Goal: Task Accomplishment & Management: Use online tool/utility

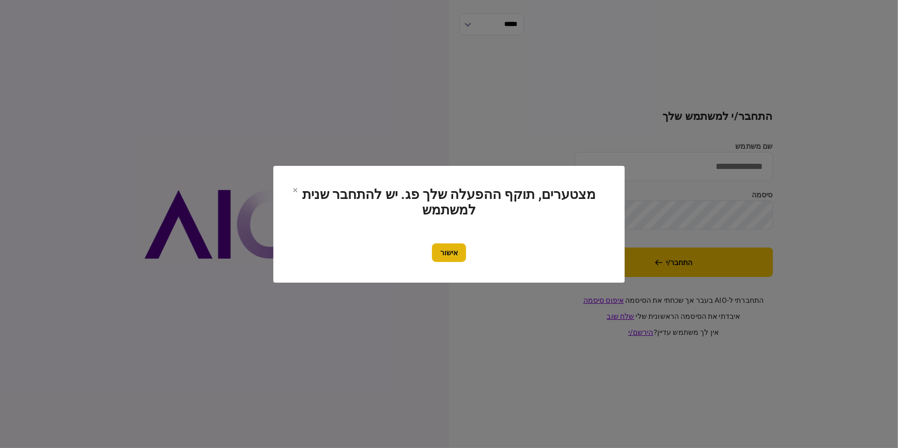
type input "**********"
click at [443, 258] on button "אישור" at bounding box center [449, 252] width 34 height 19
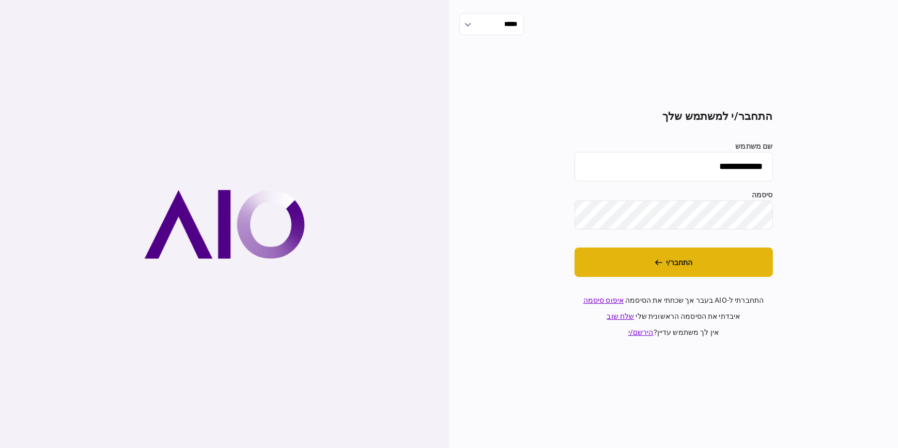
click at [712, 266] on button "התחבר/י" at bounding box center [673, 261] width 198 height 29
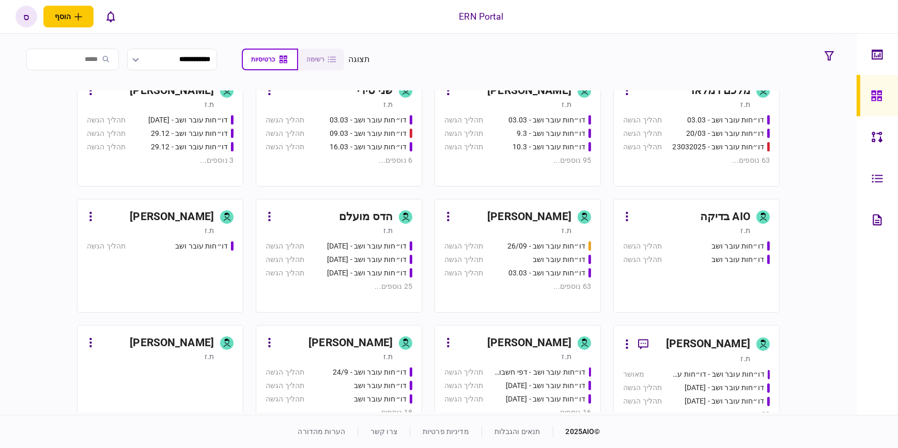
scroll to position [610, 0]
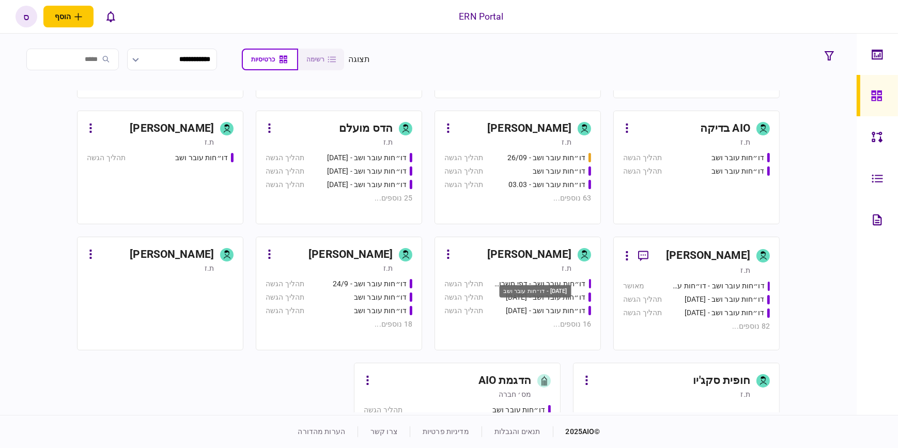
click at [535, 306] on div "דו״חות עובר ושב - 24/09/2024" at bounding box center [546, 310] width 80 height 11
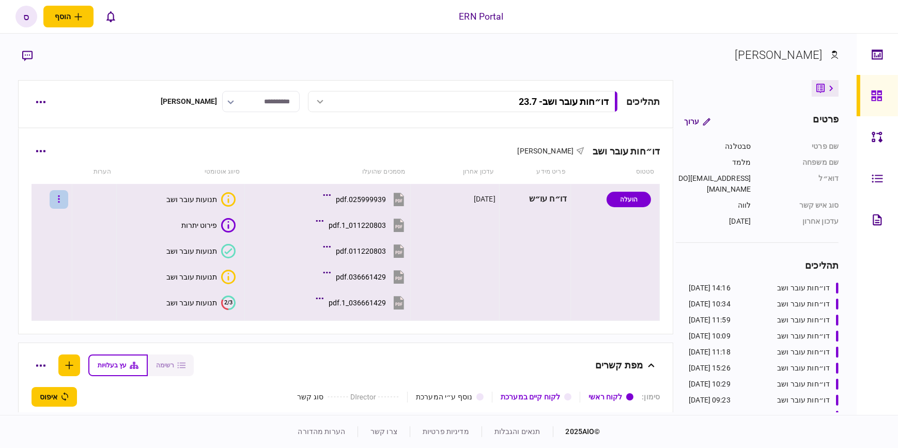
click at [60, 197] on icon "button" at bounding box center [59, 199] width 2 height 10
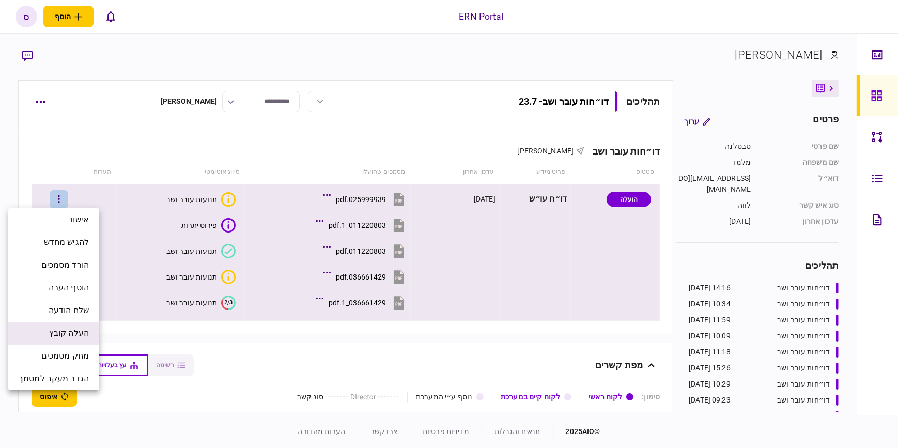
click at [64, 335] on span "העלה קובץ" at bounding box center [69, 333] width 40 height 12
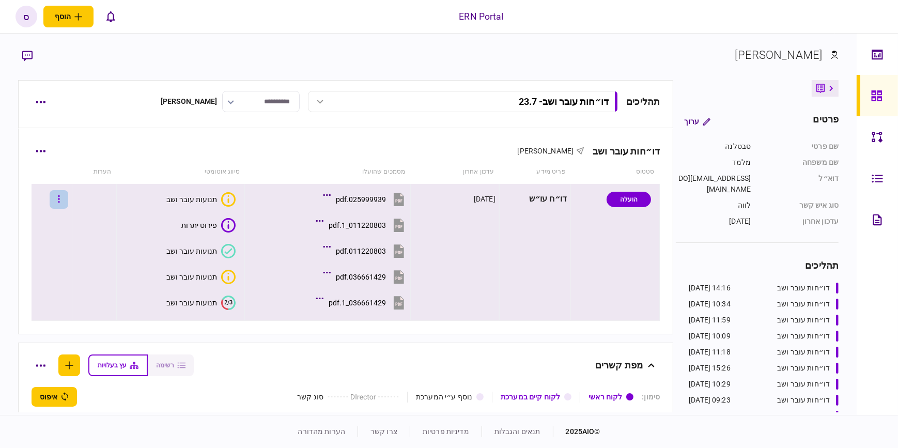
click at [65, 195] on body "ERN Portal הוסף לקוח עסקי לקוח פרטי ס ס סבטלנה מלמד Svetlana@ern-israel.co.il ע…" at bounding box center [449, 224] width 898 height 448
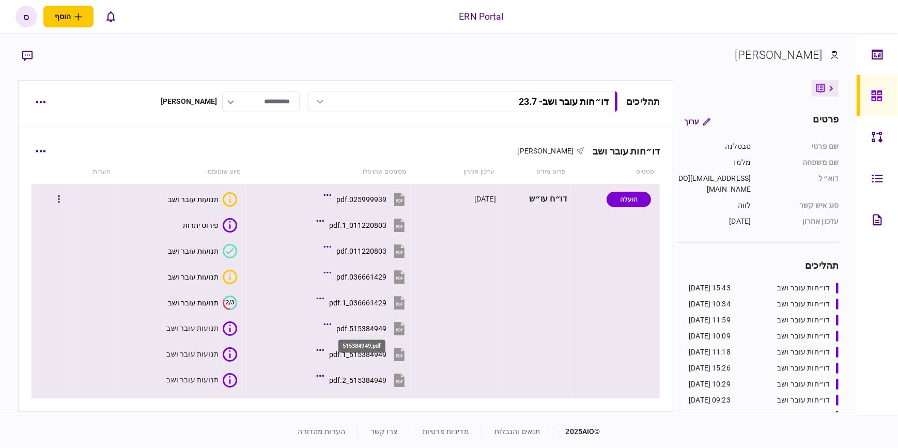
click at [367, 327] on div "515384949.pdf" at bounding box center [361, 328] width 50 height 8
click at [200, 376] on div "תנועות עובר ושב" at bounding box center [193, 380] width 51 height 8
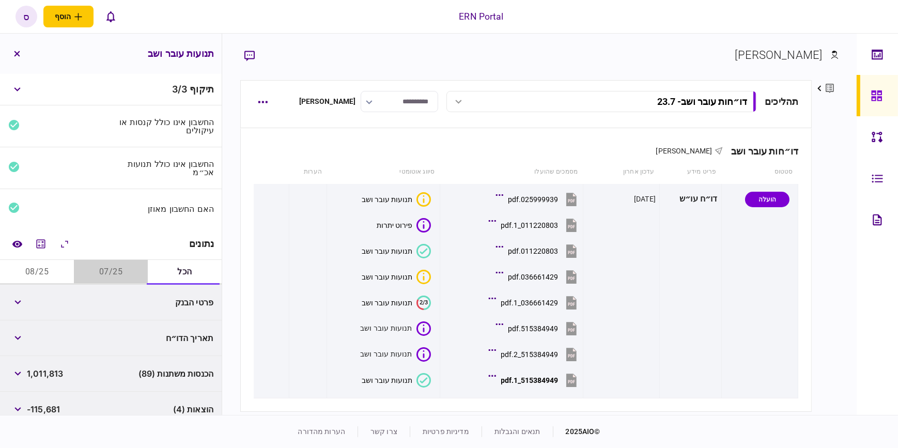
click at [119, 270] on button "07/25" at bounding box center [111, 272] width 74 height 25
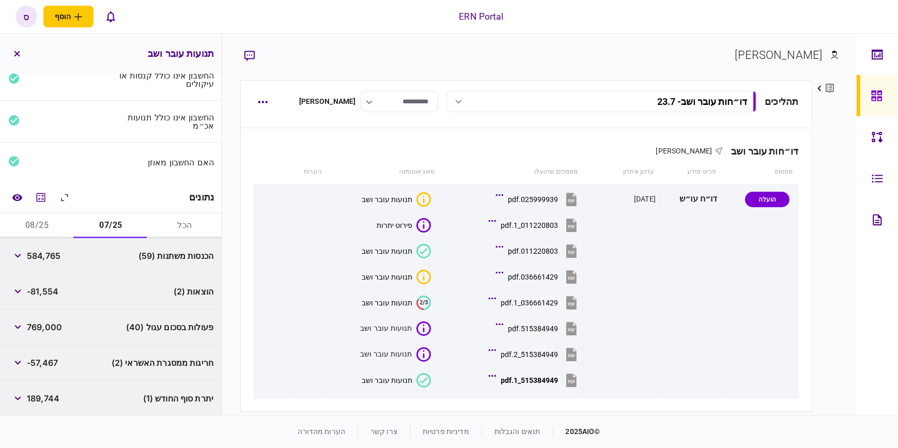
scroll to position [83, 0]
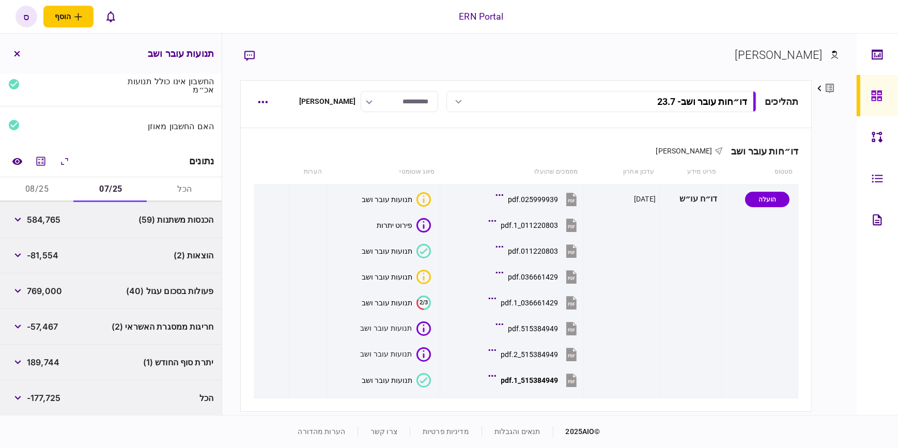
click at [36, 186] on button "08/25" at bounding box center [37, 189] width 74 height 25
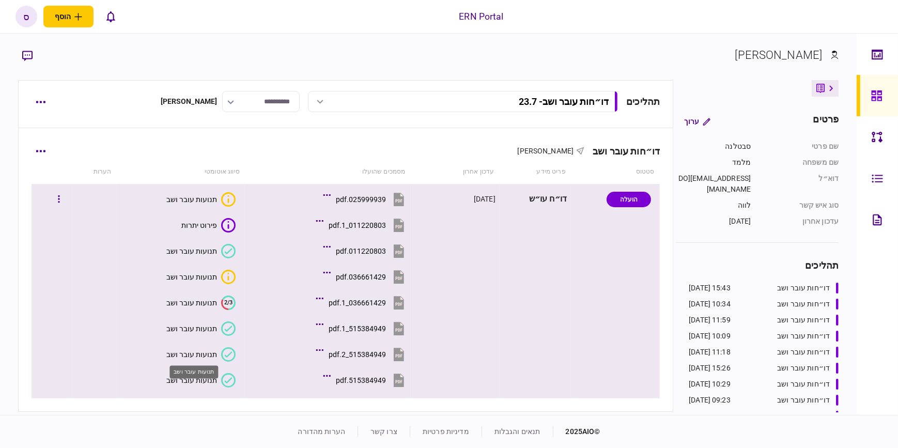
click at [203, 356] on div "תנועות עובר ושב" at bounding box center [191, 354] width 51 height 8
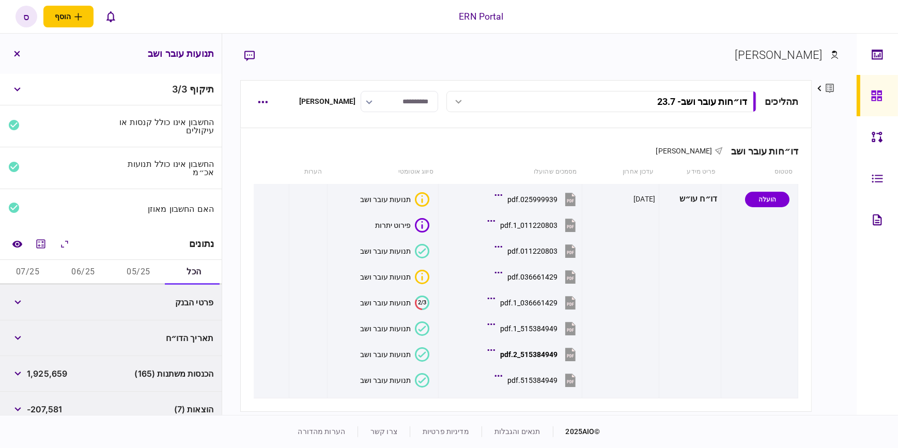
click at [142, 269] on button "05/25" at bounding box center [138, 272] width 55 height 25
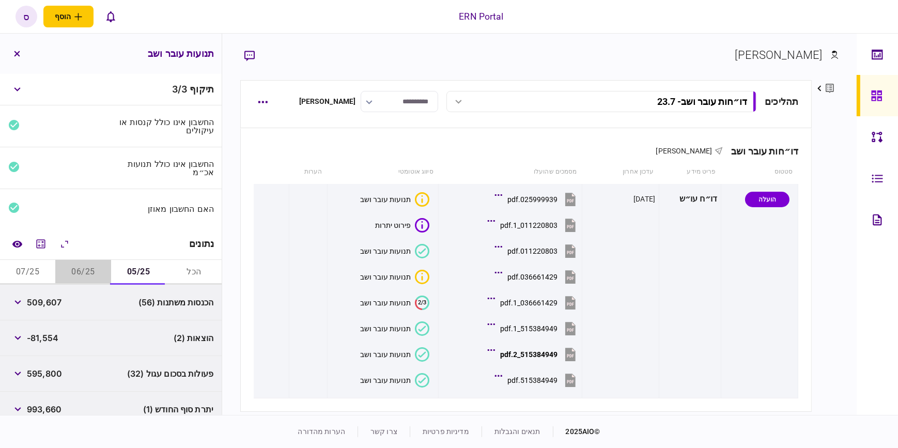
click at [93, 271] on button "06/25" at bounding box center [82, 272] width 55 height 25
click at [37, 274] on button "07/25" at bounding box center [27, 272] width 55 height 25
